Goal: Transaction & Acquisition: Book appointment/travel/reservation

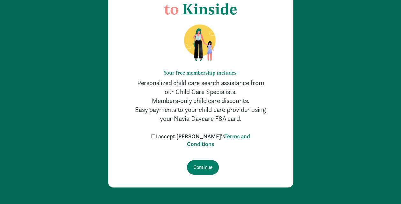
scroll to position [65, 0]
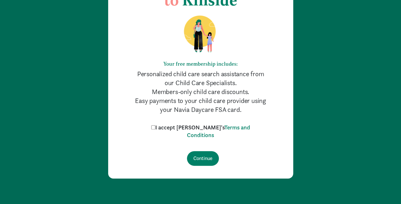
click at [155, 128] on input "I accept Kinside's Terms and Conditions" at bounding box center [153, 127] width 4 height 4
checkbox input "true"
click at [203, 155] on input "Continue" at bounding box center [203, 158] width 32 height 15
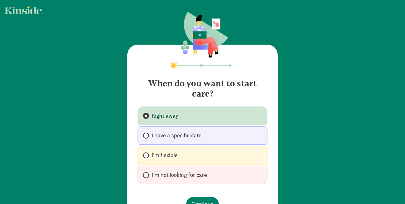
click at [199, 138] on span "I have a specific date" at bounding box center [177, 136] width 50 height 8
click at [147, 138] on input "I have a specific date" at bounding box center [145, 136] width 4 height 4
radio input "true"
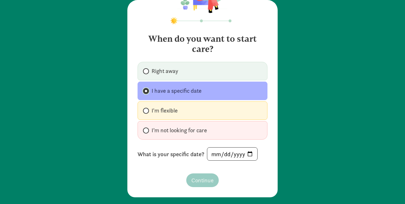
scroll to position [50, 0]
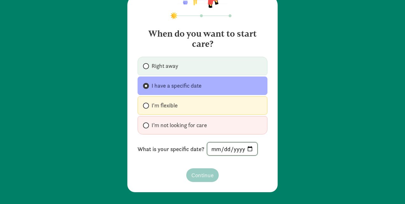
click at [248, 146] on input "date" at bounding box center [232, 148] width 50 height 13
type input "[DATE]"
click at [205, 171] on span "Continue" at bounding box center [203, 175] width 22 height 9
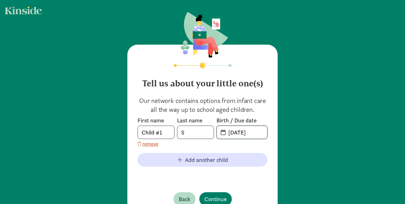
click at [225, 131] on input "[DATE]" at bounding box center [246, 132] width 43 height 13
click at [221, 133] on span "[DATE]" at bounding box center [242, 132] width 50 height 13
click at [221, 133] on span "20-25-0904" at bounding box center [242, 132] width 50 height 13
click at [246, 131] on input "20-25-0904" at bounding box center [246, 132] width 43 height 13
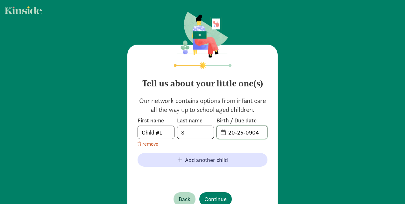
click at [246, 131] on input "20-25-0904" at bounding box center [246, 132] width 43 height 13
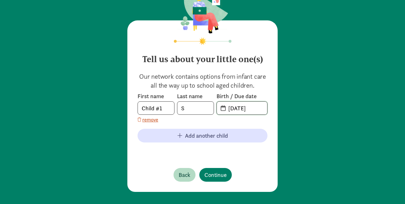
type input "[DATE]"
click at [166, 106] on input "Child #1" at bounding box center [156, 108] width 36 height 13
type input "[PERSON_NAME]"
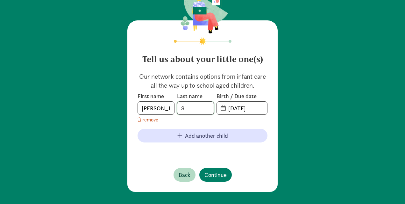
click at [185, 113] on input "S" at bounding box center [196, 108] width 36 height 13
type input "C"
click at [210, 179] on button "Continue" at bounding box center [216, 175] width 33 height 14
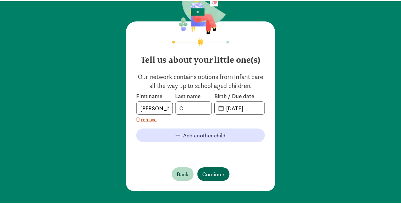
scroll to position [0, 0]
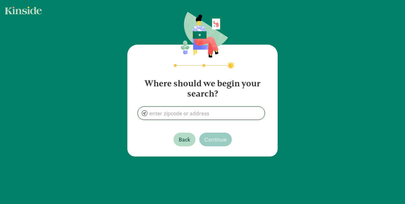
click at [217, 113] on input at bounding box center [201, 113] width 127 height 13
type input "0"
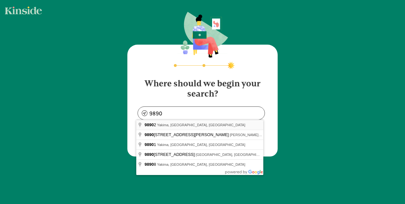
type input "[GEOGRAPHIC_DATA], [GEOGRAPHIC_DATA]"
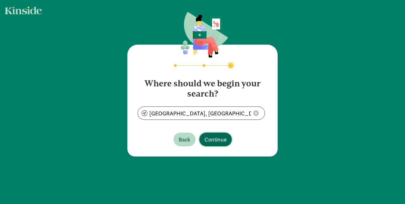
click at [215, 137] on span "Continue" at bounding box center [216, 139] width 22 height 9
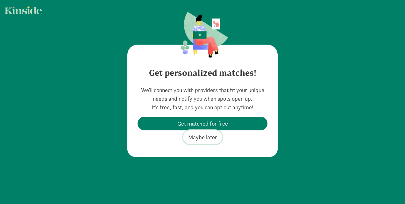
click at [208, 140] on span "Maybe later" at bounding box center [202, 137] width 29 height 9
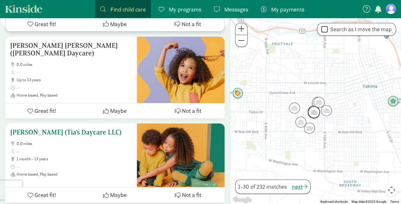
scroll to position [1243, 0]
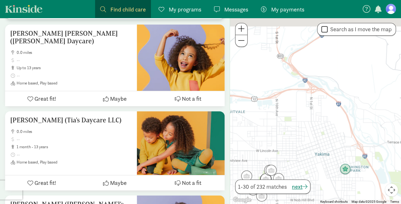
drag, startPoint x: 308, startPoint y: 76, endPoint x: 260, endPoint y: 145, distance: 84.3
click at [260, 145] on div at bounding box center [315, 111] width 171 height 186
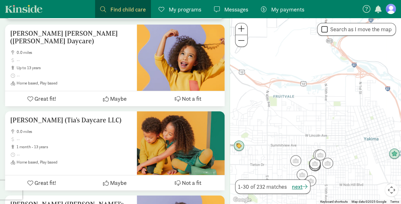
drag, startPoint x: 296, startPoint y: 132, endPoint x: 346, endPoint y: 117, distance: 52.0
click at [346, 117] on div at bounding box center [315, 111] width 171 height 186
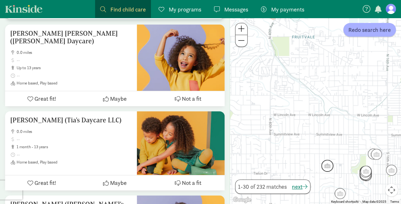
click at [327, 168] on img "Click to see details" at bounding box center [326, 165] width 17 height 17
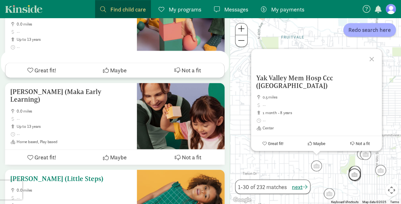
scroll to position [1817, 0]
